Goal: Information Seeking & Learning: Find specific page/section

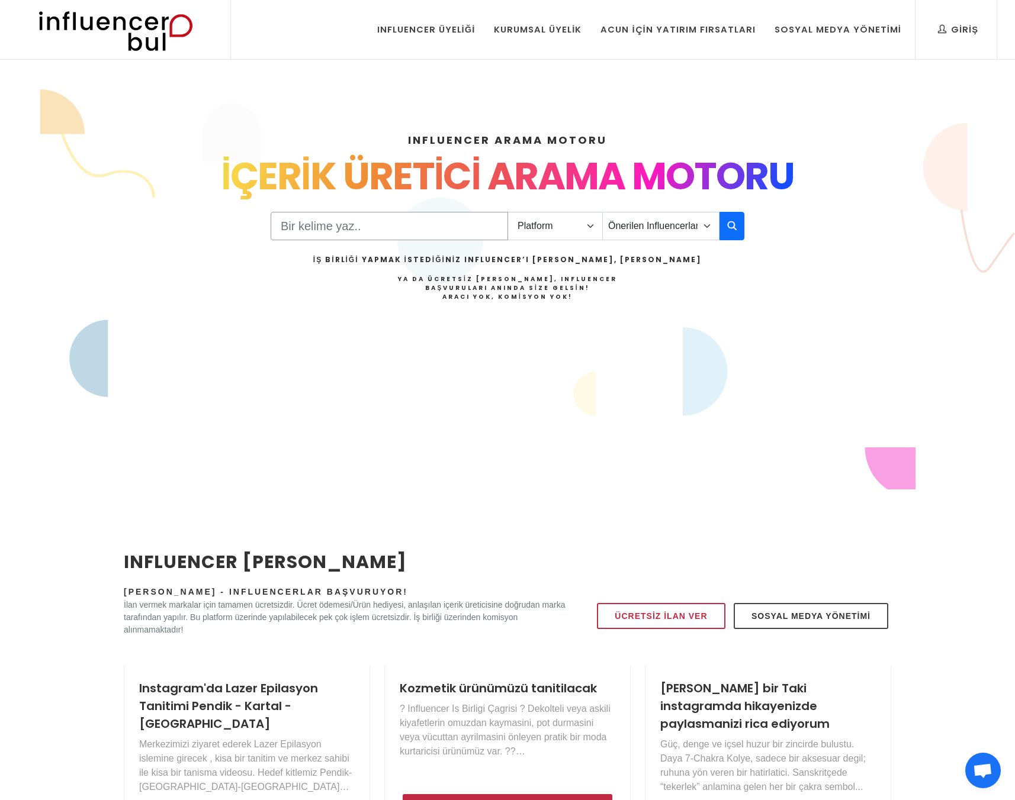
click at [366, 227] on input "Search" at bounding box center [389, 226] width 237 height 28
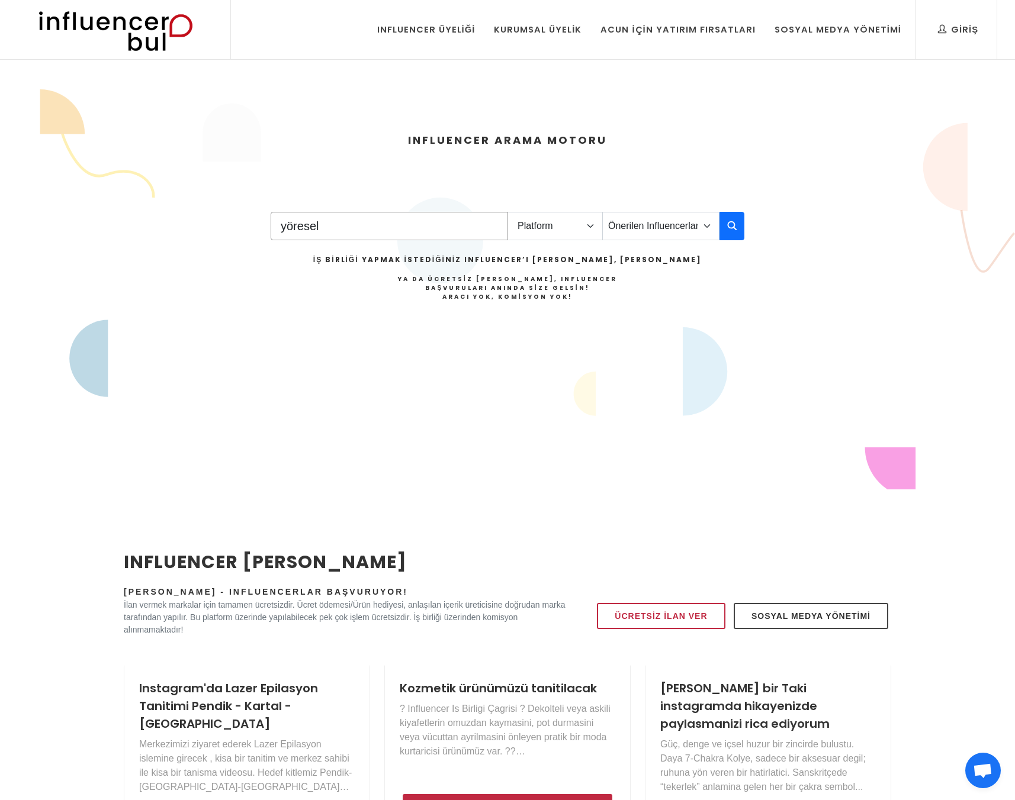
type input "yöresel"
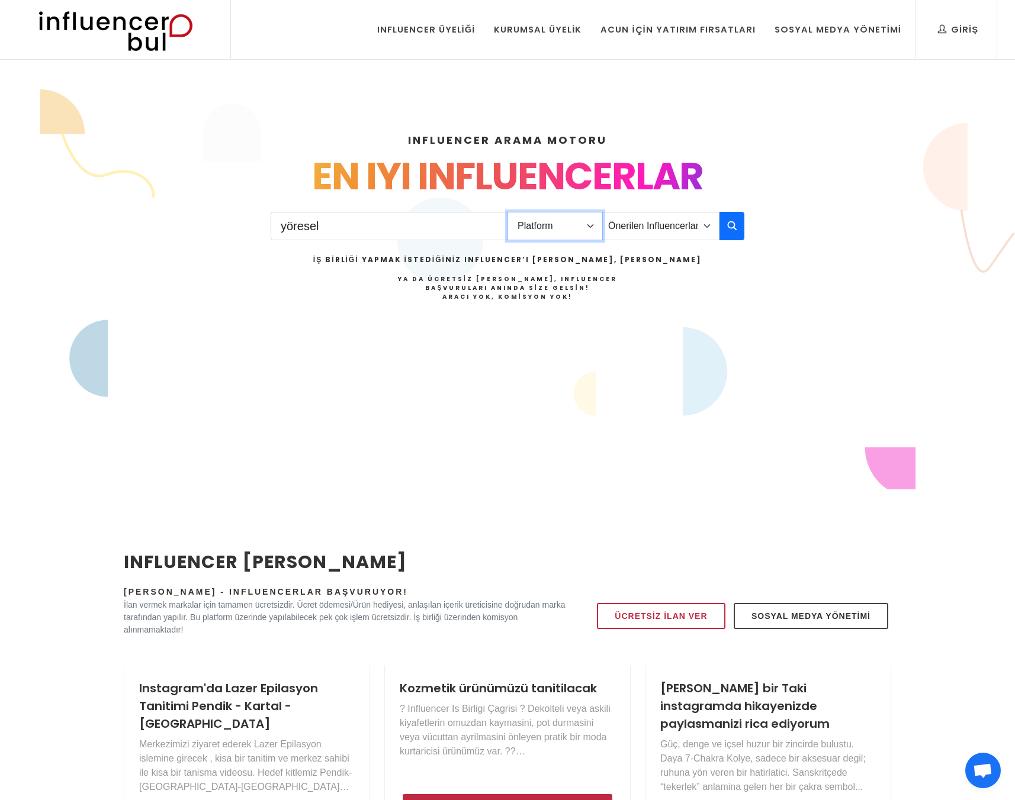
click at [545, 230] on select "Platform Instagram Facebook Youtube Tiktok Twitter Twitch" at bounding box center [554, 226] width 95 height 28
select select "1"
click at [507, 212] on select "Platform Instagram Facebook Youtube Tiktok Twitter Twitch" at bounding box center [554, 226] width 95 height 28
click at [677, 223] on select "Önerilen Influencerlar Aile & Çocuk & Ebeveyn Alışveriş & Giyim & Aksesuar Arab…" at bounding box center [660, 226] width 117 height 28
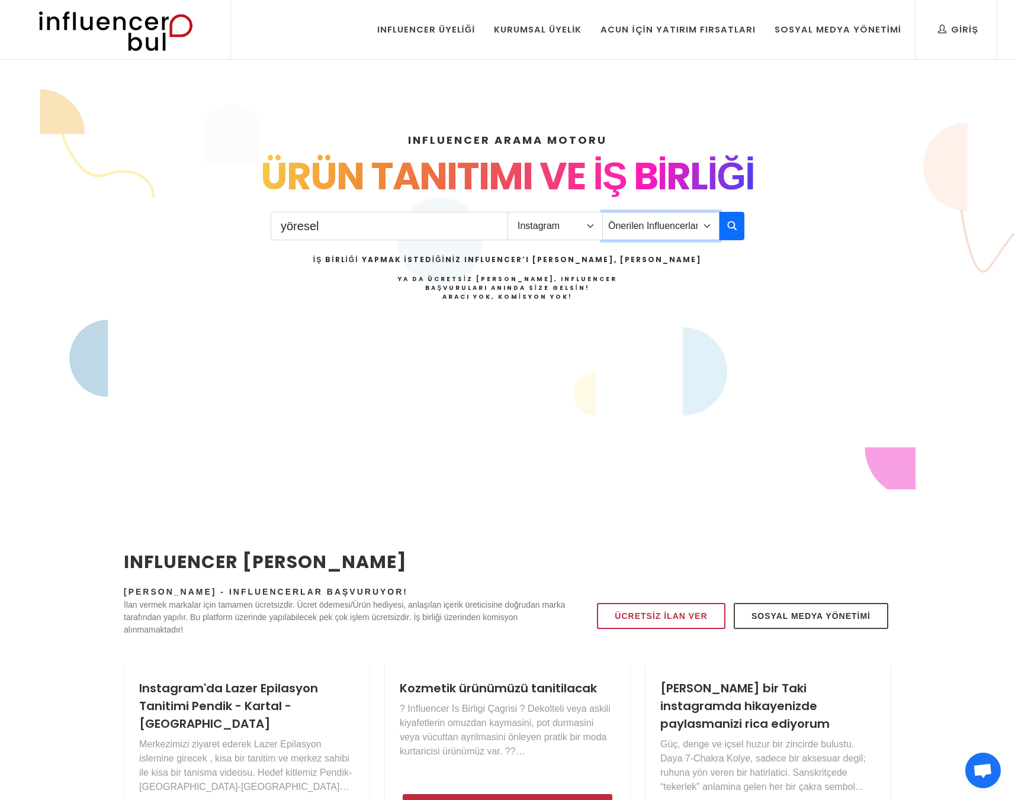
click at [602, 212] on select "Önerilen Influencerlar Aile & Çocuk & Ebeveyn Alışveriş & Giyim & Aksesuar Arab…" at bounding box center [660, 226] width 117 height 28
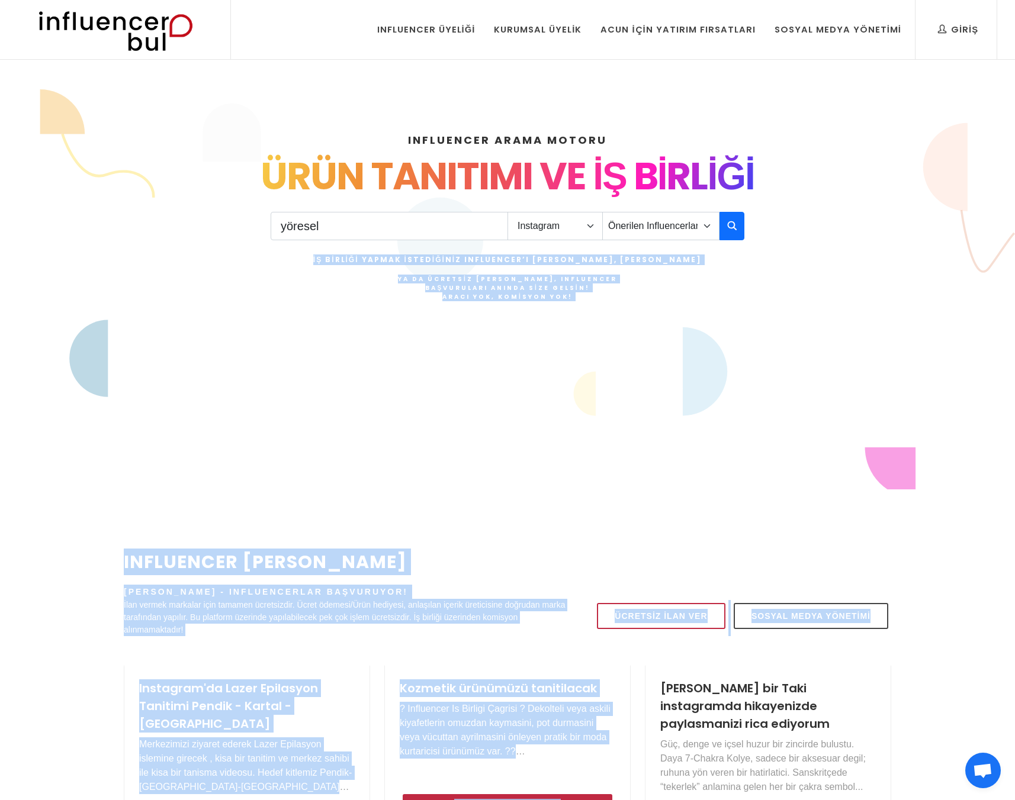
drag, startPoint x: 677, startPoint y: 223, endPoint x: 753, endPoint y: 222, distance: 75.8
click at [762, 221] on div "INFLUENCER ARAMA MOTORU INSTAGRAM VE TIKTOK INFLUENCERLARI SOSYAL MEDYA FENOMEN…" at bounding box center [507, 255] width 781 height 303
click at [731, 224] on icon "button" at bounding box center [731, 225] width 9 height 14
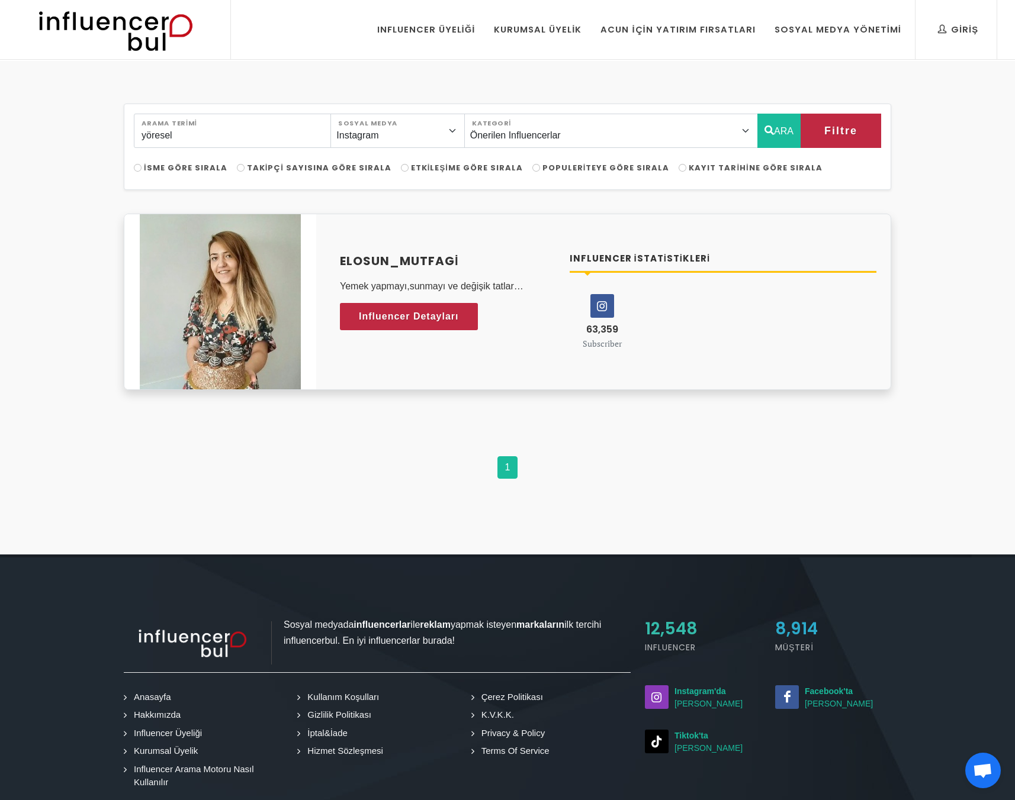
click at [385, 260] on h4 "elosun_mutfagi" at bounding box center [447, 261] width 215 height 18
drag, startPoint x: 335, startPoint y: 259, endPoint x: 481, endPoint y: 258, distance: 146.2
click at [481, 258] on div "elosun_mutfagi Yemek yapmayı,sunmayı ve değişik tatlar tatmayı,gezmeyi,farklı y…" at bounding box center [448, 301] width 230 height 99
copy h4 "elosun_mutfagi"
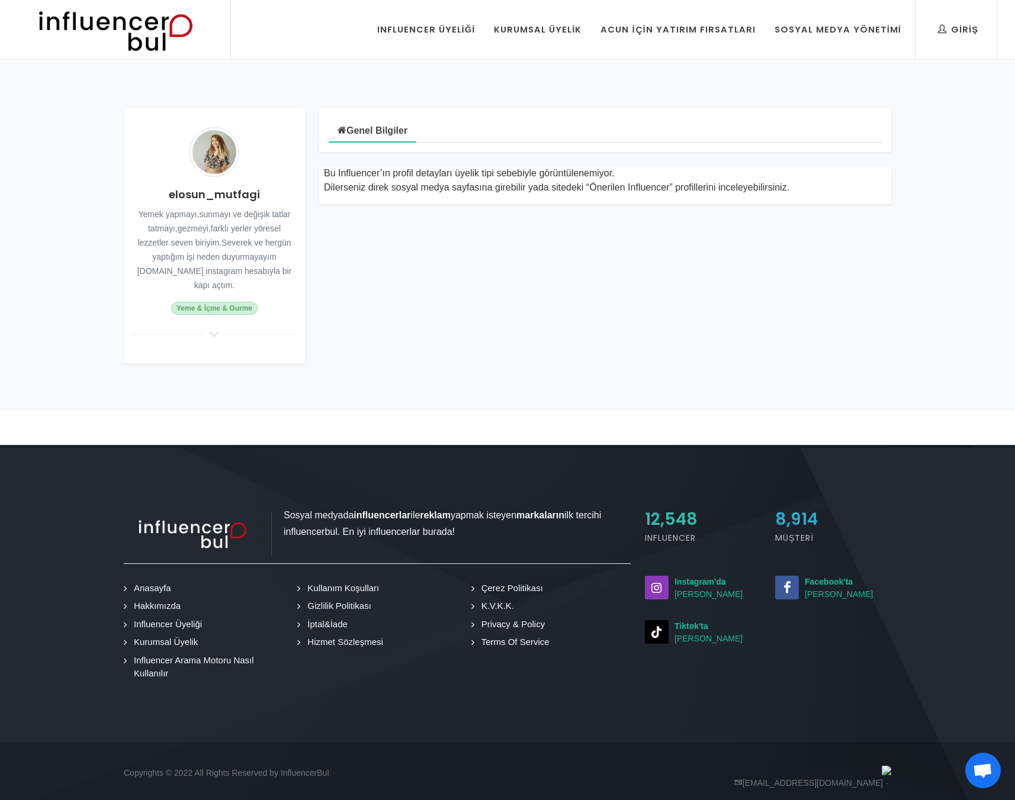
click at [216, 329] on icon at bounding box center [214, 334] width 14 height 11
